Goal: Use online tool/utility: Utilize a website feature to perform a specific function

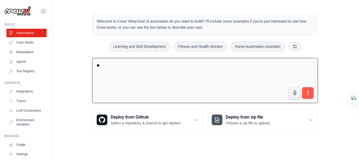
type textarea "*"
type textarea "**********"
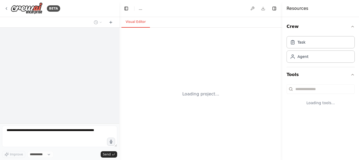
select select "****"
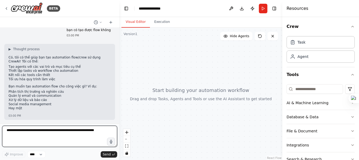
scroll to position [11, 0]
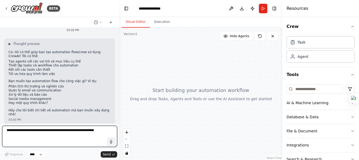
click at [93, 134] on textarea at bounding box center [59, 136] width 115 height 21
type textarea "**********"
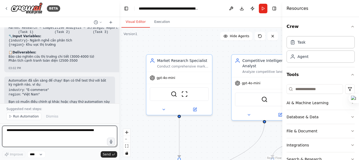
scroll to position [589, 0]
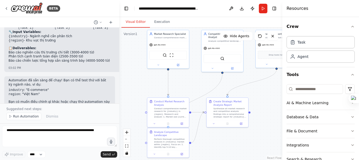
drag, startPoint x: 215, startPoint y: 131, endPoint x: 191, endPoint y: 79, distance: 57.8
click at [191, 79] on div ".deletable-edge-delete-btn { width: 20px; height: 20px; border: 0px solid #ffff…" at bounding box center [200, 94] width 163 height 133
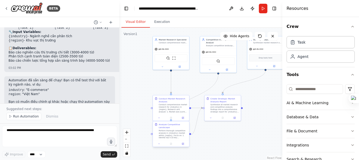
click at [182, 138] on div "Analyze Competitive Landscape Perform thorough competitive analysis in {industr…" at bounding box center [171, 134] width 37 height 26
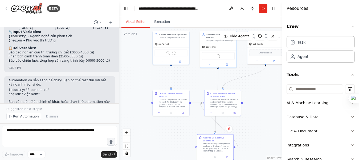
drag, startPoint x: 180, startPoint y: 137, endPoint x: 227, endPoint y: 119, distance: 50.1
click at [227, 143] on div "Perform thorough competitive analysis in {industry} market within {region}. Foc…" at bounding box center [217, 147] width 29 height 9
drag, startPoint x: 227, startPoint y: 106, endPoint x: 260, endPoint y: 101, distance: 33.3
click at [269, 101] on div ".deletable-edge-delete-btn { width: 20px; height: 20px; border: 0px solid #ffff…" at bounding box center [200, 94] width 163 height 133
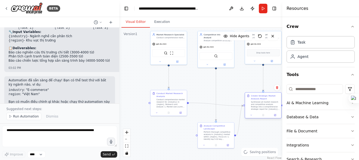
drag, startPoint x: 232, startPoint y: 101, endPoint x: 269, endPoint y: 102, distance: 37.1
click at [269, 102] on div "Synthesize all market research and competitive analysis findings into a compreh…" at bounding box center [265, 105] width 29 height 9
drag, startPoint x: 220, startPoint y: 132, endPoint x: 219, endPoint y: 124, distance: 8.8
click at [219, 124] on div "Perform thorough competitive analysis in {industry} market within {region}. Foc…" at bounding box center [218, 126] width 29 height 9
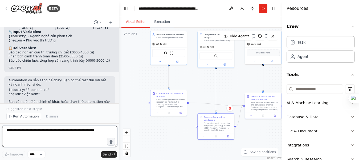
click at [26, 133] on textarea at bounding box center [59, 136] width 115 height 21
type textarea "**********"
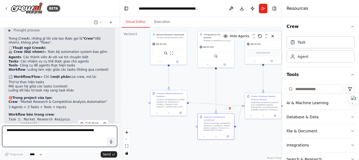
scroll to position [700, 0]
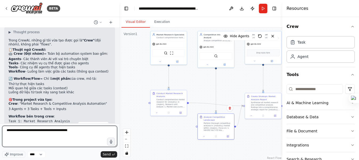
type textarea "**********"
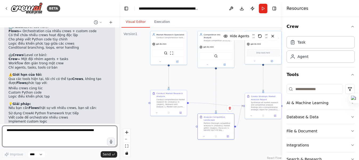
scroll to position [887, 0]
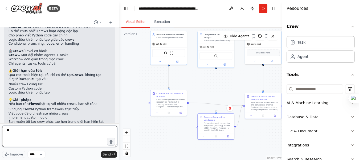
type textarea "*"
type textarea "**********"
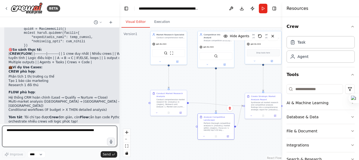
scroll to position [1224, 0]
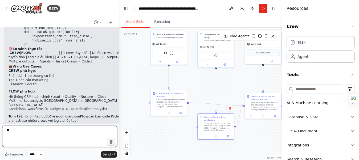
type textarea "*"
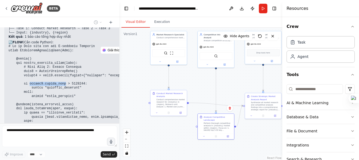
drag, startPoint x: 0, startPoint y: 0, endPoint x: 61, endPoint y: 70, distance: 92.4
click at [61, 70] on code at bounding box center [71, 130] width 125 height 170
copy code "[DOMAIN_NAME]_size"
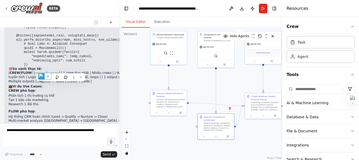
scroll to position [1255, 0]
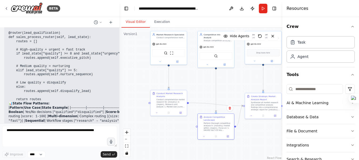
click at [54, 66] on pre "@start() def lead_qualification(self): result = crew.kickoff() # State = lead q…" at bounding box center [81, 44] width 144 height 116
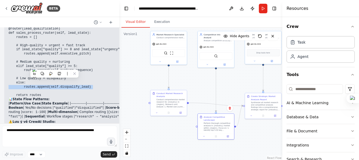
click at [54, 66] on code "@start() def lead_qualification(self): result = crew.kickoff() # State = lead q…" at bounding box center [81, 39] width 144 height 116
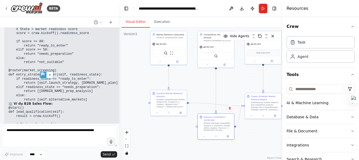
scroll to position [1772, 0]
